Goal: Information Seeking & Learning: Learn about a topic

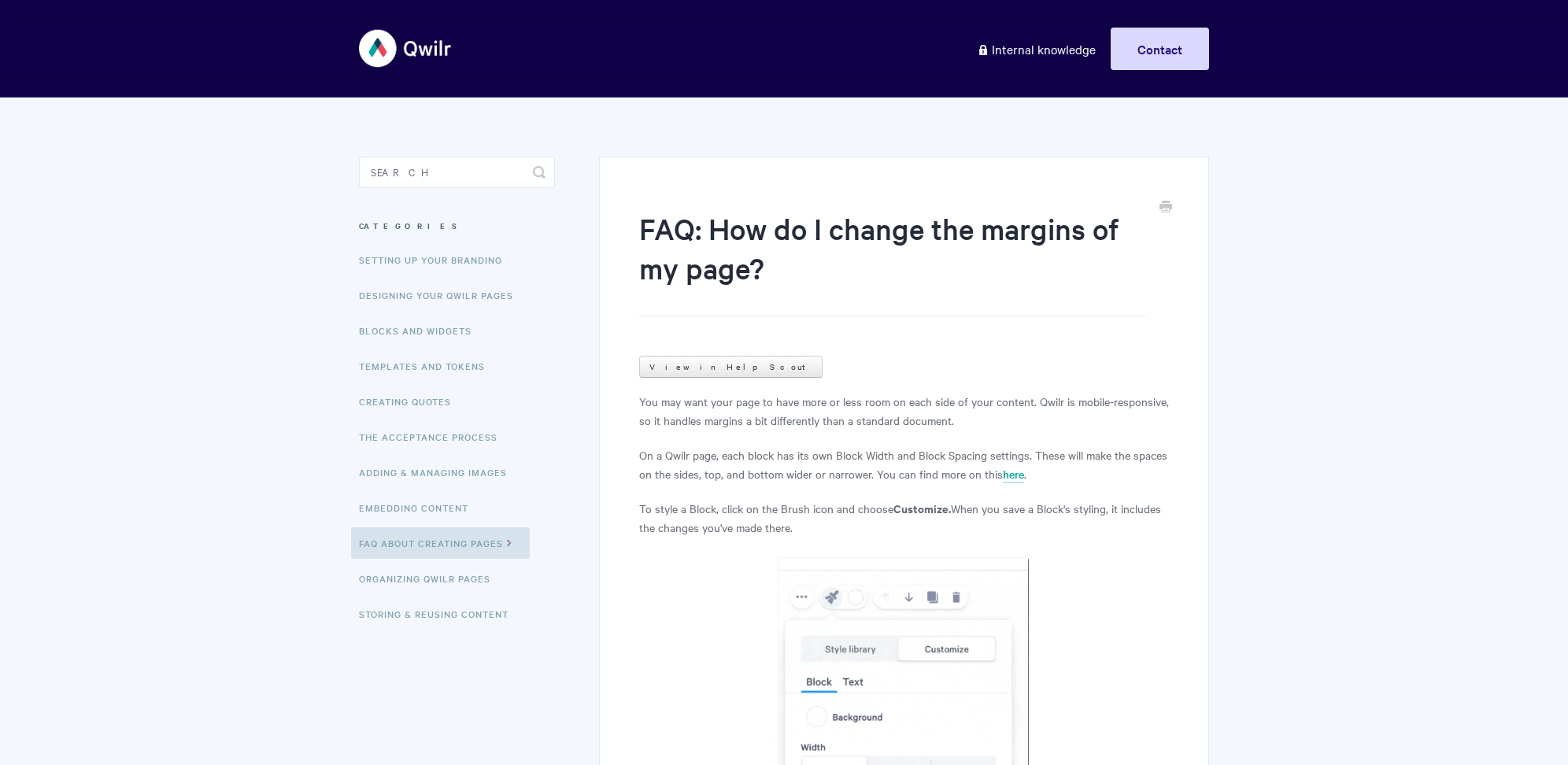
scroll to position [627, 0]
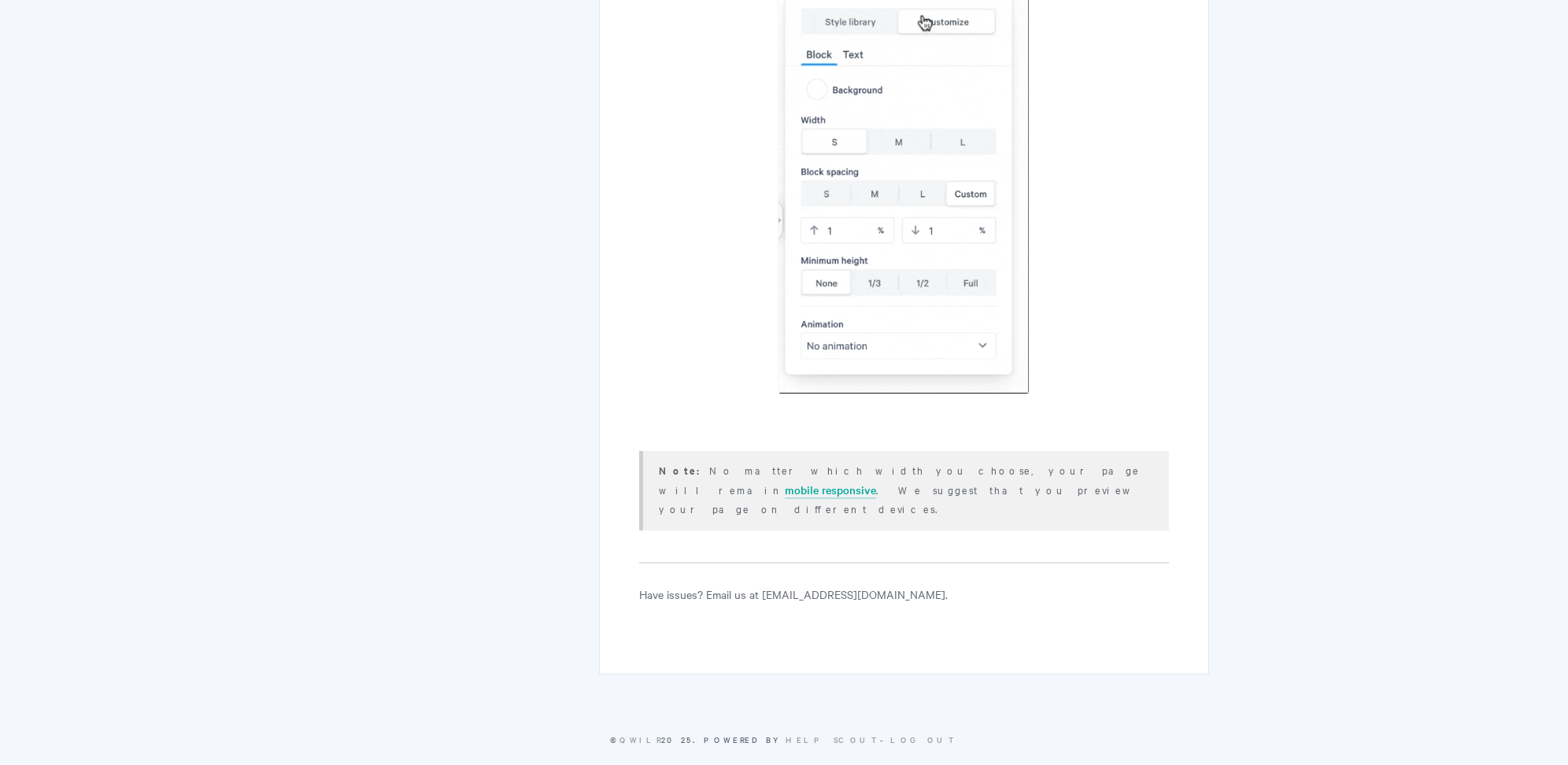
click at [421, 157] on div "FAQ: How do I change the margins of my page? View in Help Scout You may want yo…" at bounding box center [784, 82] width 850 height 1223
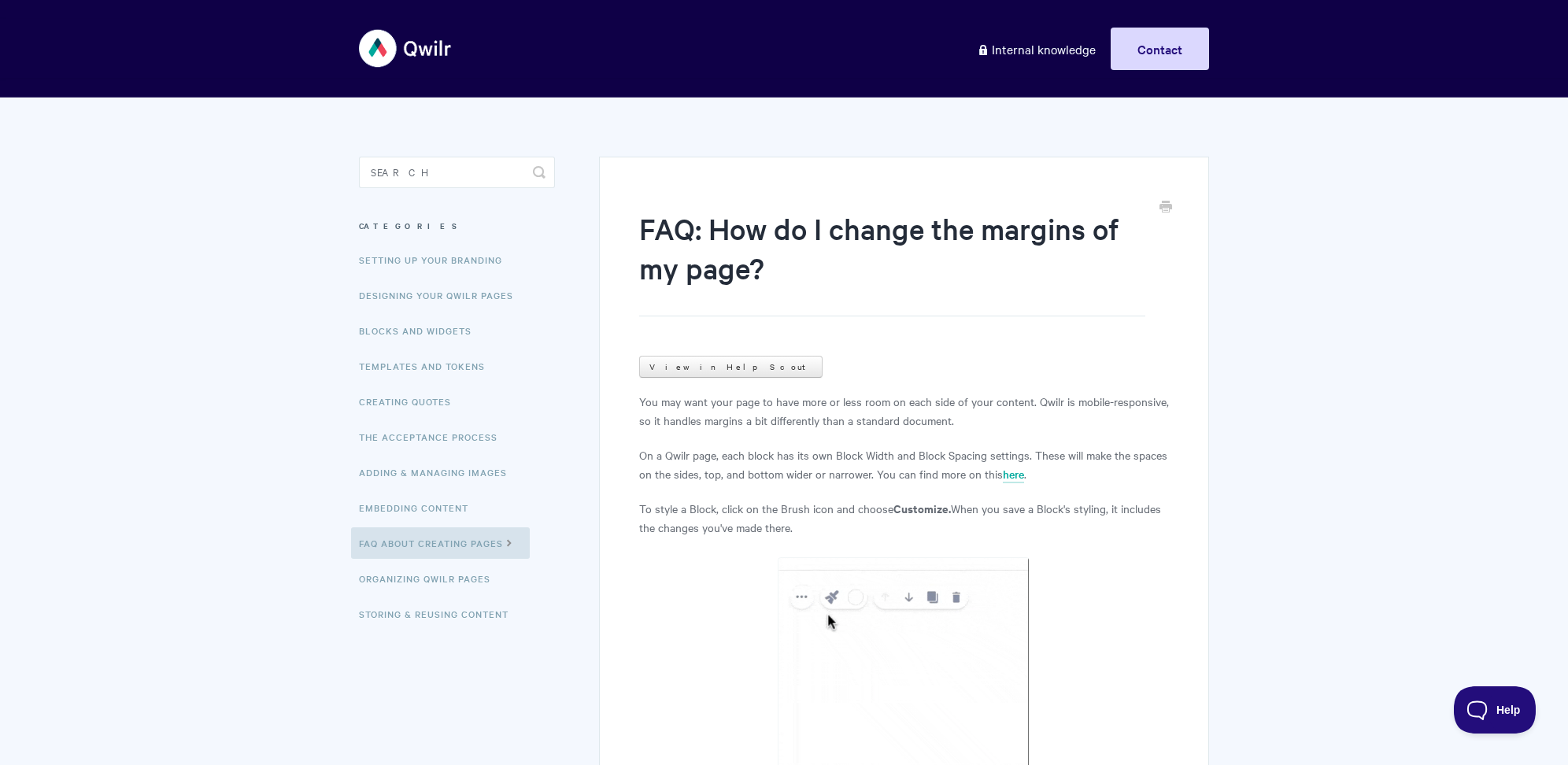
scroll to position [0, 0]
click at [437, 170] on input "Search" at bounding box center [456, 172] width 196 height 31
type input "signature"
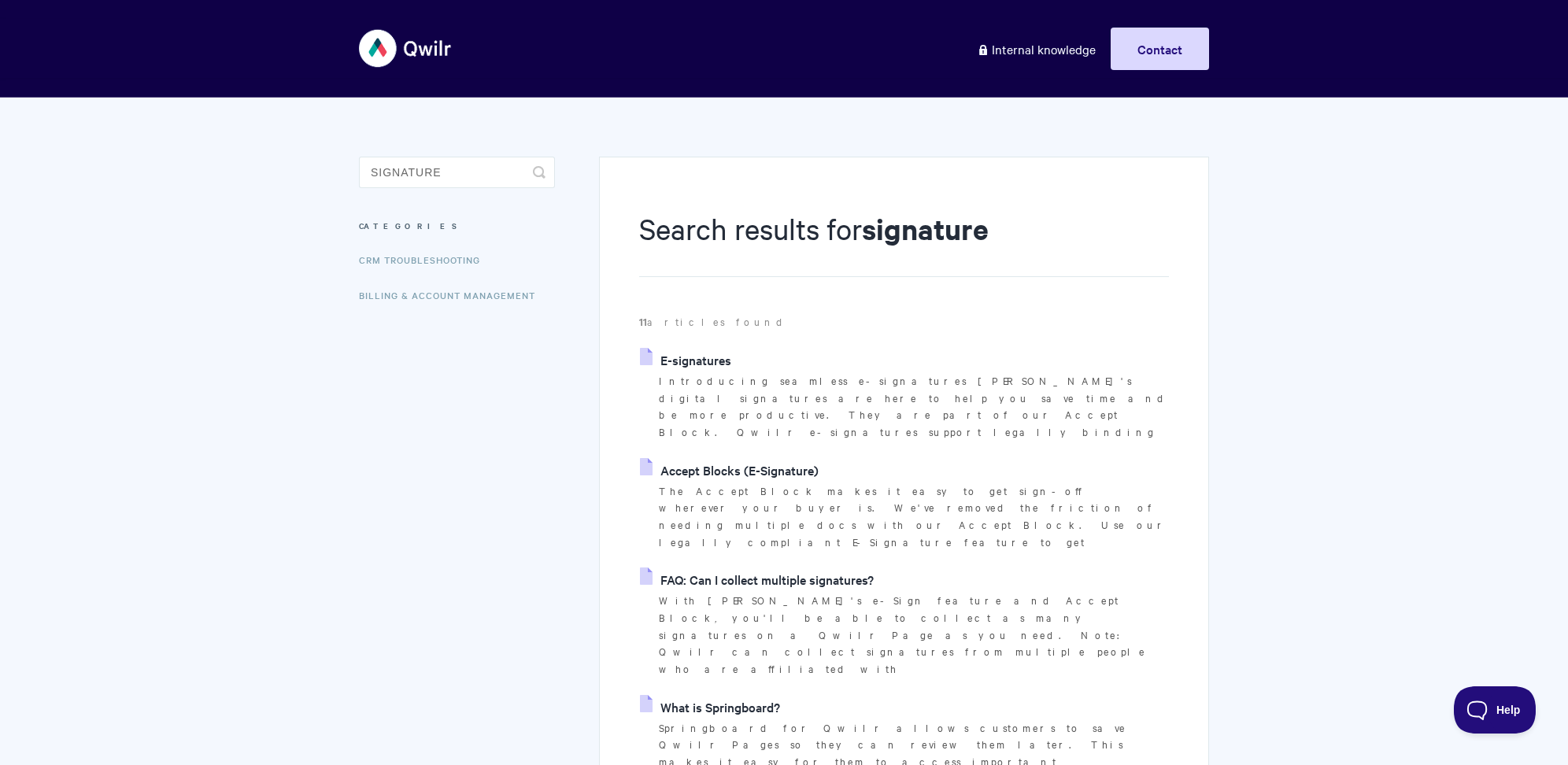
click at [688, 352] on link "E-signatures" at bounding box center [685, 359] width 91 height 24
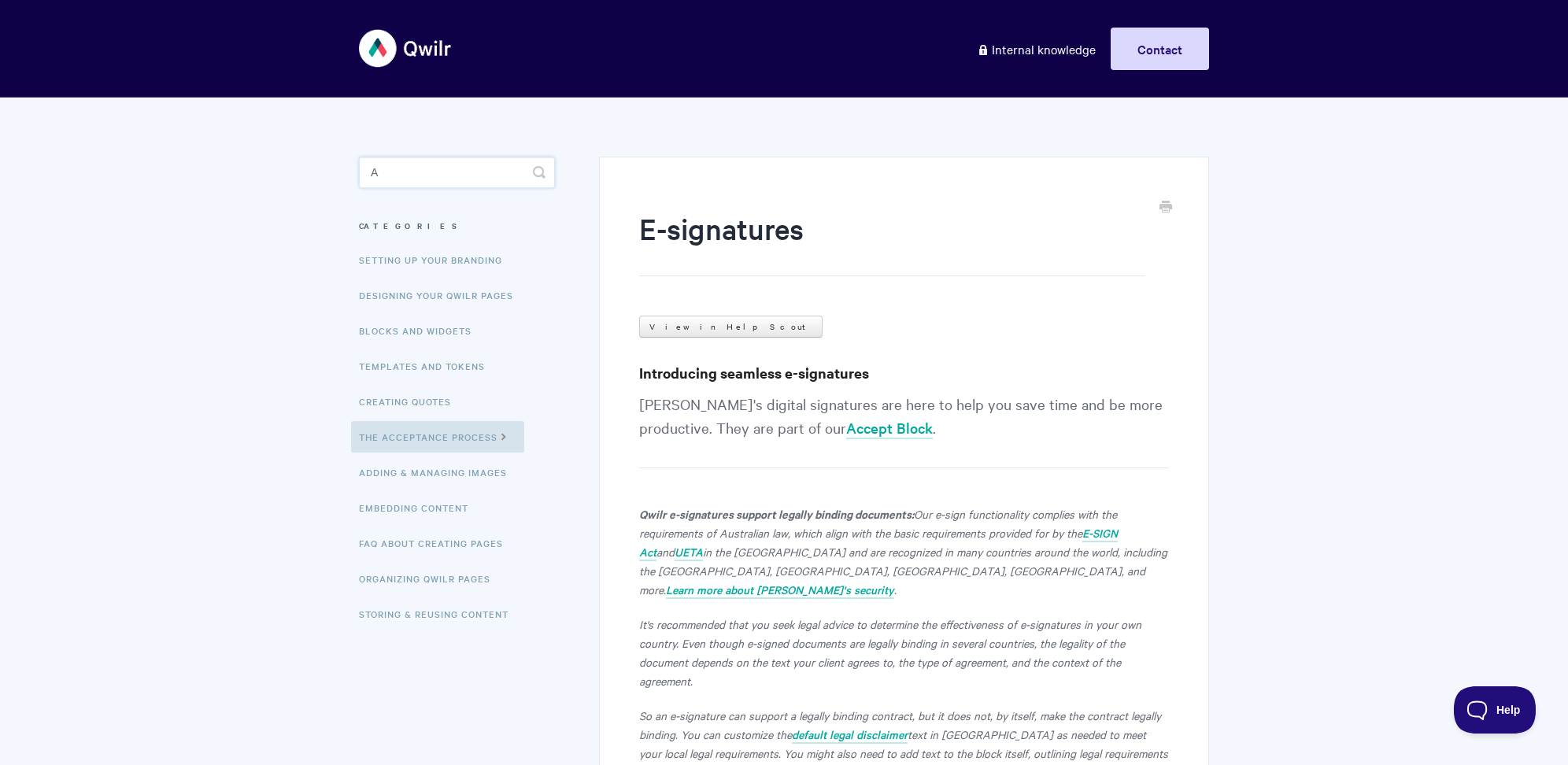
click at [438, 164] on input "a" at bounding box center [456, 172] width 196 height 31
type input "agreement"
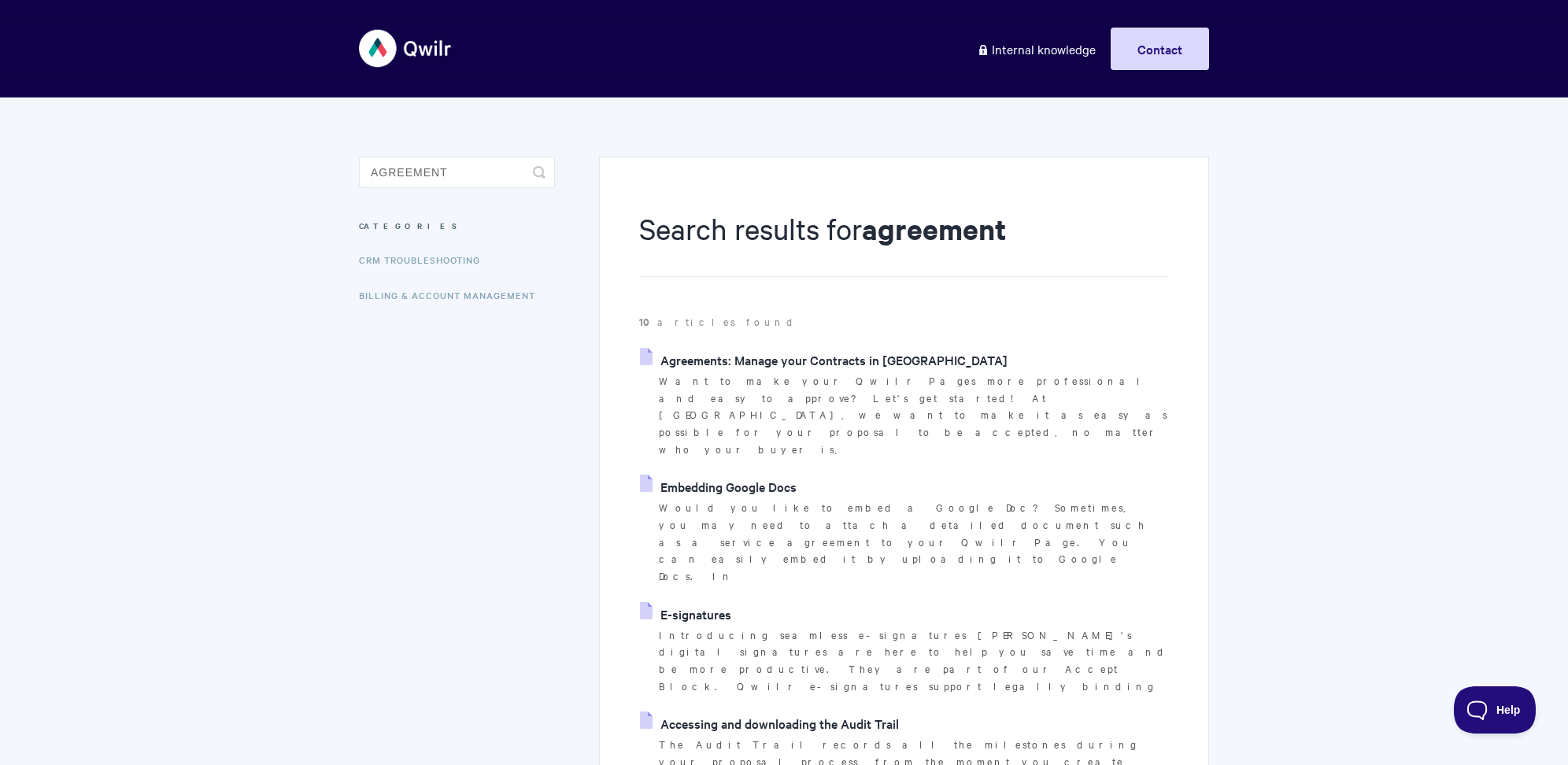
click at [684, 349] on link "Agreements: Manage your Contracts in [GEOGRAPHIC_DATA]" at bounding box center [823, 359] width 368 height 24
